Goal: Transaction & Acquisition: Download file/media

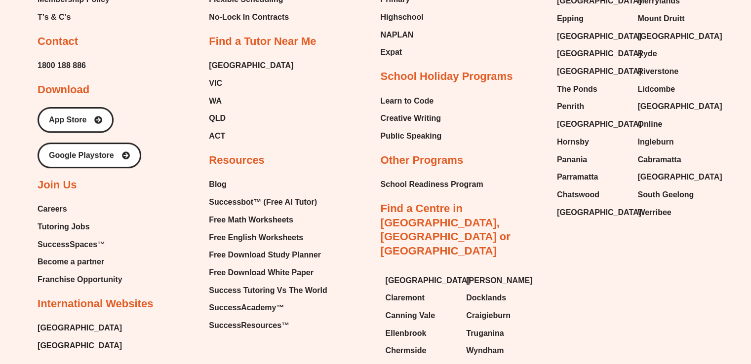
scroll to position [4246, 0]
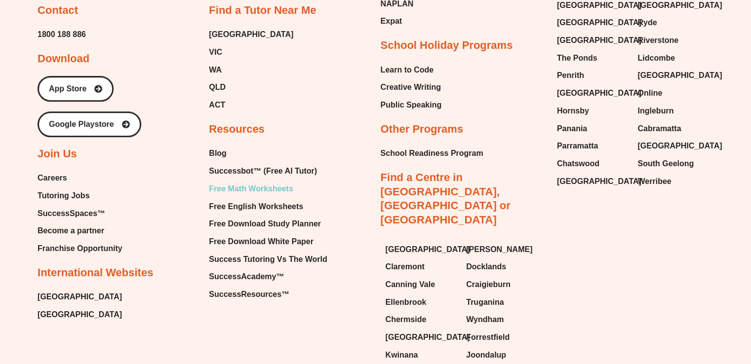
click at [246, 182] on span "Free Math Worksheets" at bounding box center [251, 189] width 84 height 15
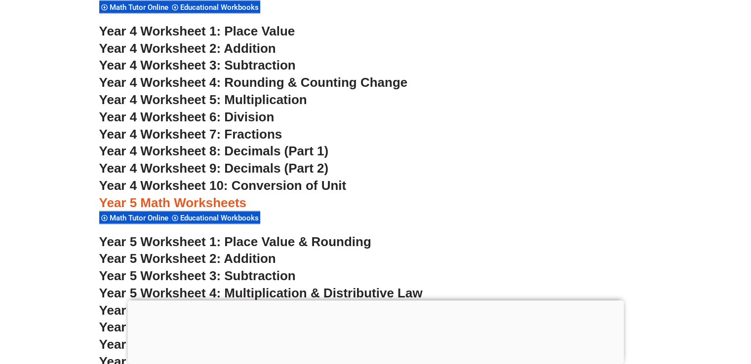
scroll to position [1875, 0]
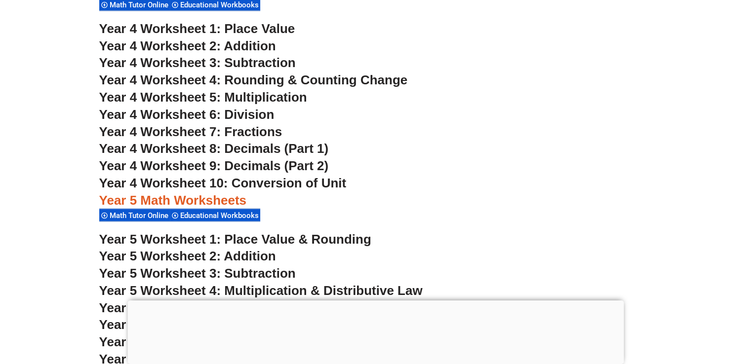
click at [275, 96] on span "Year 4 Worksheet 5: Multiplication" at bounding box center [203, 96] width 208 height 15
